Goal: Transaction & Acquisition: Purchase product/service

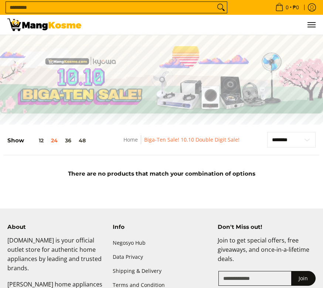
scroll to position [32, 0]
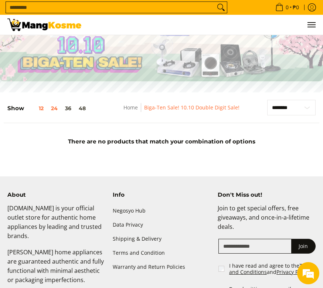
click at [37, 108] on button "12" at bounding box center [35, 108] width 23 height 6
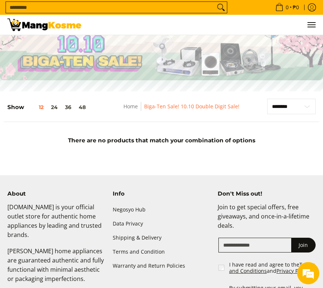
scroll to position [97, 0]
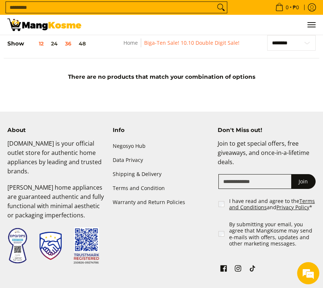
click at [68, 44] on button "36" at bounding box center [68, 44] width 14 height 6
click at [88, 45] on button "48" at bounding box center [82, 44] width 14 height 6
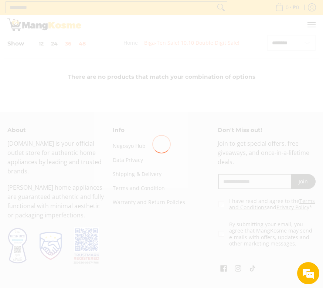
scroll to position [0, 0]
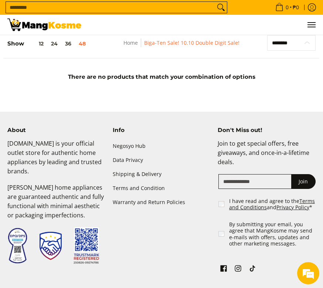
click at [299, 43] on select "**********" at bounding box center [291, 43] width 48 height 16
select select "**********"
click at [267, 35] on select "**********" at bounding box center [291, 43] width 48 height 16
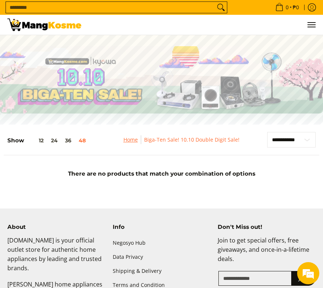
click at [129, 137] on link "Home" at bounding box center [130, 139] width 14 height 7
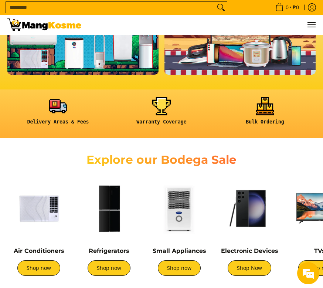
scroll to position [185, 0]
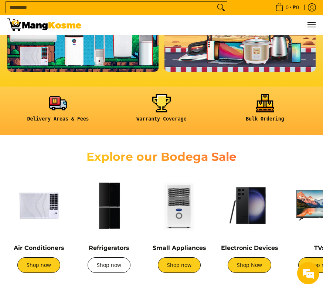
click at [100, 257] on link "Shop now" at bounding box center [109, 265] width 43 height 16
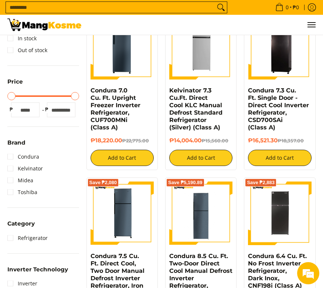
scroll to position [74, 0]
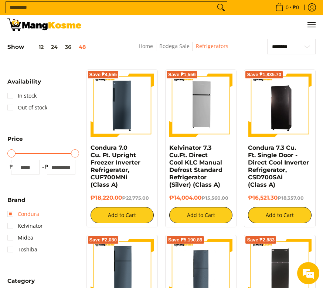
click at [15, 213] on link "Condura" at bounding box center [23, 214] width 32 height 12
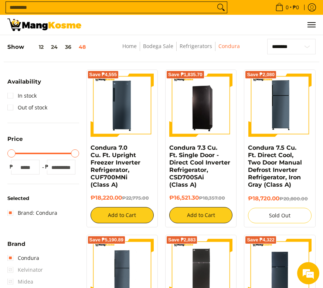
scroll to position [78, 0]
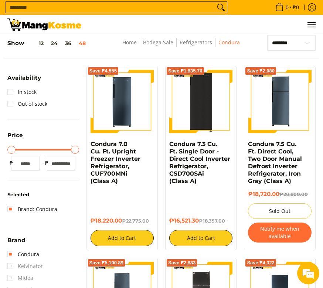
click at [206, 112] on img at bounding box center [200, 101] width 63 height 63
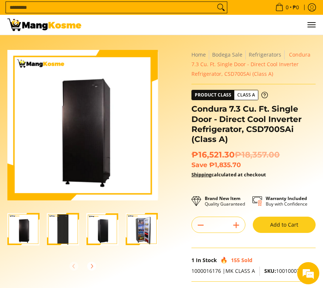
click at [16, 229] on img "Condura 7.3 Cu. Ft. Single Door - Direct Cool Inverter Refrigerator, CSD700SAi …" at bounding box center [23, 229] width 32 height 32
click at [64, 232] on img "Condura 7.3 Cu. Ft. Single Door - Direct Cool Inverter Refrigerator, CSD700SAi …" at bounding box center [63, 229] width 32 height 32
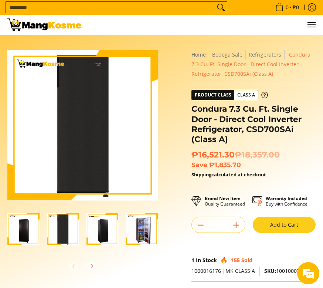
click at [88, 236] on img "Condura 7.3 Cu. Ft. Single Door - Direct Cool Inverter Refrigerator, CSD700SAi …" at bounding box center [102, 229] width 32 height 32
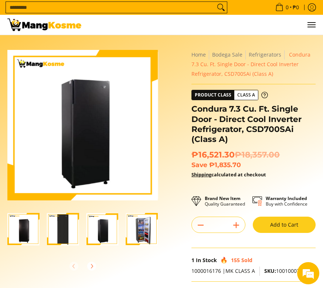
click at [132, 232] on img "Condura 7.3 Cu. Ft. Single Door - Direct Cool Inverter Refrigerator, CSD700SAi …" at bounding box center [142, 229] width 32 height 32
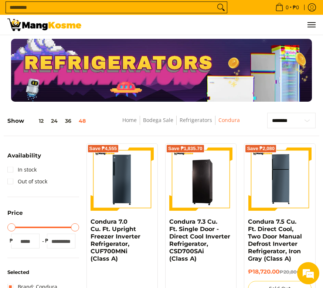
scroll to position [37, 0]
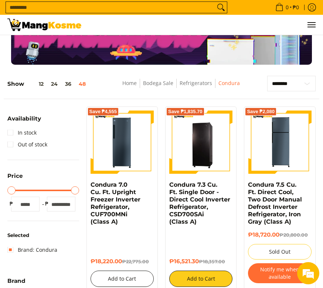
click at [116, 275] on button "Add to Cart" at bounding box center [122, 278] width 63 height 16
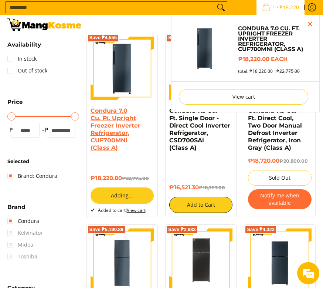
scroll to position [91, 0]
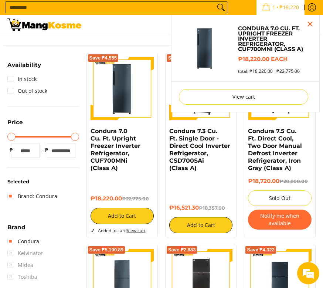
click at [117, 125] on div "Save ₱4,555" at bounding box center [122, 92] width 63 height 71
click at [120, 104] on img at bounding box center [122, 88] width 63 height 63
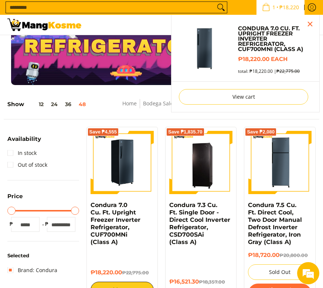
scroll to position [0, 0]
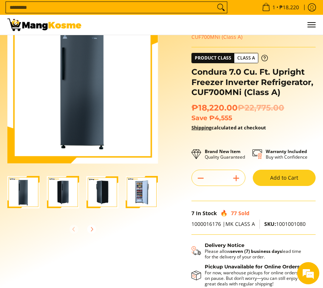
scroll to position [74, 0]
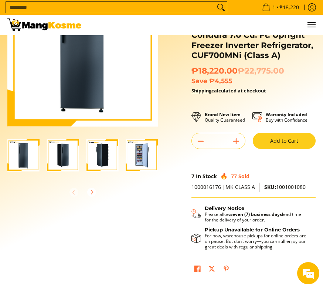
click at [141, 159] on img "Condura 7.0 Cu. Ft. Upright Freezer Inverter Refrigerator, CUF700MNi (Class A)-4" at bounding box center [142, 155] width 32 height 32
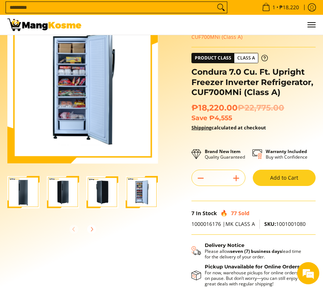
scroll to position [0, 0]
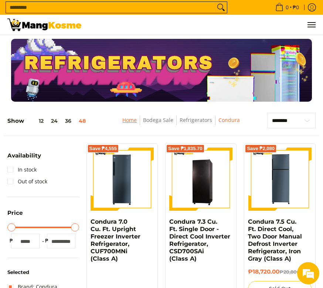
drag, startPoint x: 0, startPoint y: 0, endPoint x: 129, endPoint y: 84, distance: 153.5
click at [129, 116] on link "Home" at bounding box center [129, 119] width 14 height 7
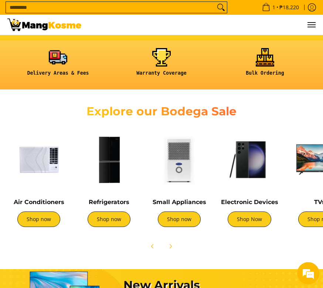
scroll to position [293, 0]
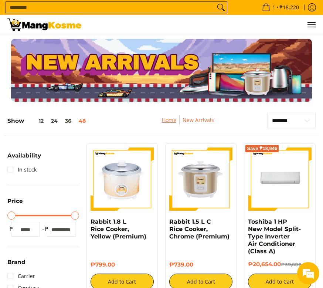
click at [167, 122] on link "Home" at bounding box center [169, 119] width 14 height 7
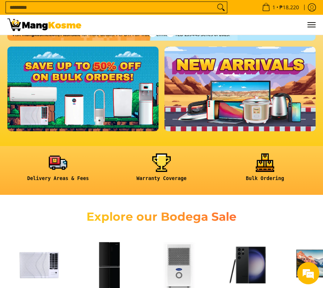
scroll to position [0, 0]
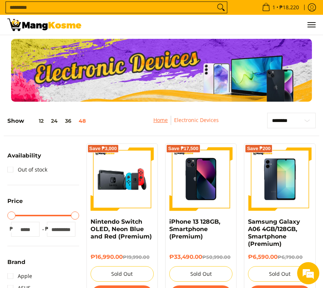
click at [162, 116] on link "Home" at bounding box center [160, 119] width 14 height 7
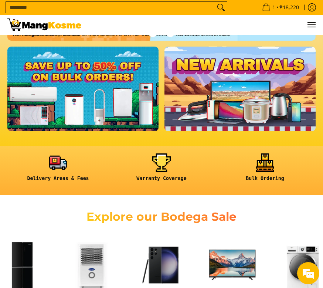
scroll to position [0, 198]
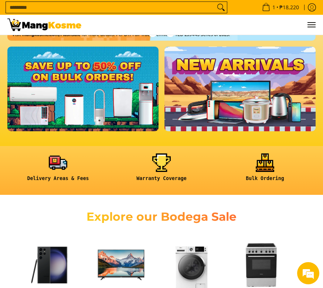
click at [109, 233] on img at bounding box center [121, 264] width 63 height 63
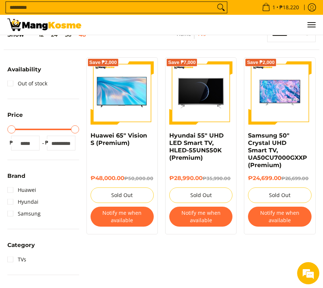
scroll to position [73, 0]
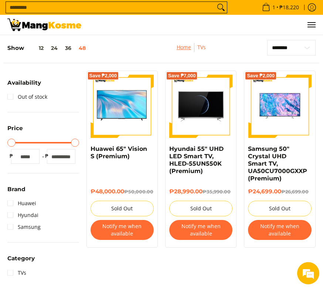
click at [178, 49] on link "Home" at bounding box center [184, 47] width 14 height 7
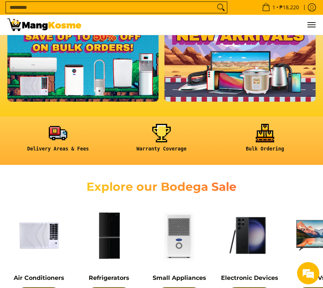
scroll to position [185, 0]
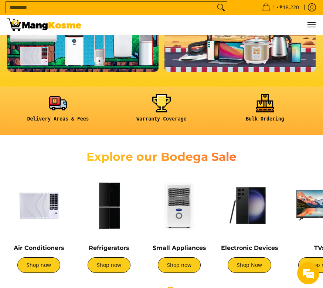
click at [170, 287] on icon "Next" at bounding box center [170, 292] width 6 height 6
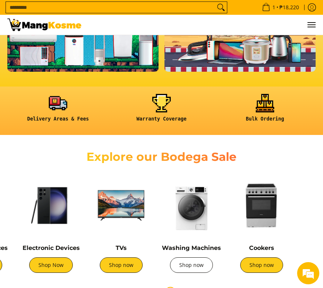
click at [190, 257] on link "Shop now" at bounding box center [191, 265] width 43 height 16
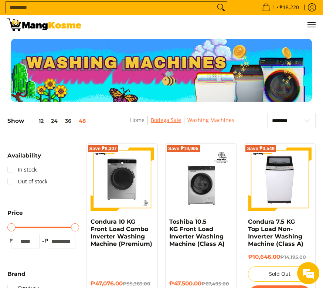
click at [158, 119] on link "Bodega Sale" at bounding box center [166, 119] width 30 height 7
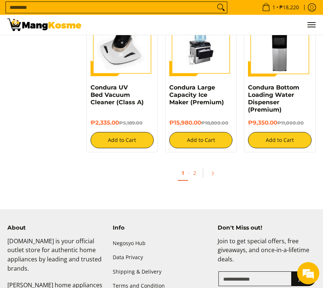
scroll to position [2741, 0]
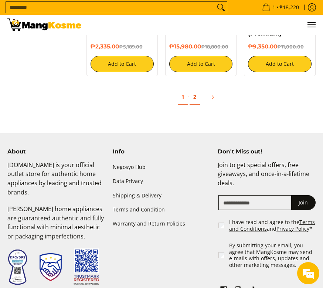
click at [197, 100] on link "2" at bounding box center [195, 96] width 10 height 15
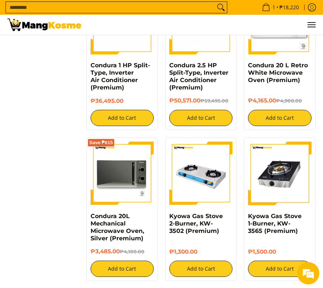
scroll to position [1189, 0]
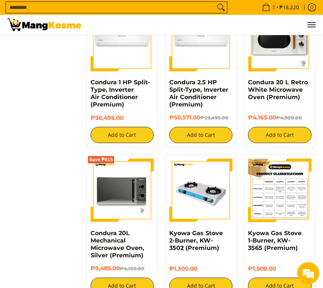
click at [293, 191] on img at bounding box center [279, 189] width 63 height 63
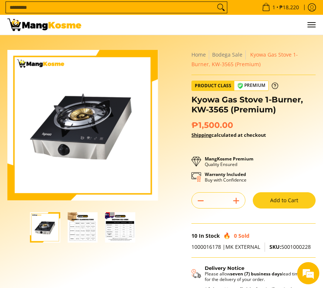
drag, startPoint x: 37, startPoint y: 286, endPoint x: 106, endPoint y: 118, distance: 182.1
click at [37, 285] on div "Skip to Main Content Enable zoom Disable zoom Enable zoom Disable zoom Enable z…" at bounding box center [162, 198] width 316 height 296
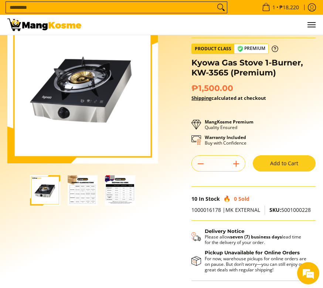
click at [88, 196] on img "Kyowa Gas Stove 1-Burner, KW-3565 (Premium)-2" at bounding box center [83, 190] width 30 height 30
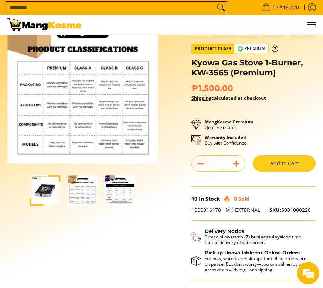
click at [116, 191] on img "Kyowa Gas Stove 1-Burner, KW-3565 (Premium)-3" at bounding box center [120, 190] width 30 height 30
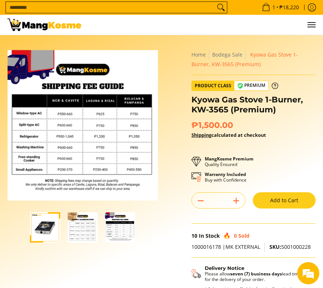
click at [75, 234] on img "Kyowa Gas Stove 1-Burner, KW-3565 (Premium)-2" at bounding box center [83, 227] width 30 height 30
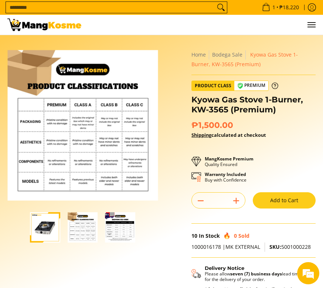
click at [127, 224] on img "Kyowa Gas Stove 1-Burner, KW-3565 (Premium)-3" at bounding box center [120, 227] width 30 height 30
